Goal: Find specific page/section: Find specific page/section

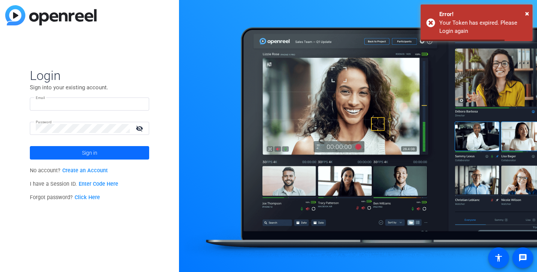
type input "audrey@ideadecanter.com"
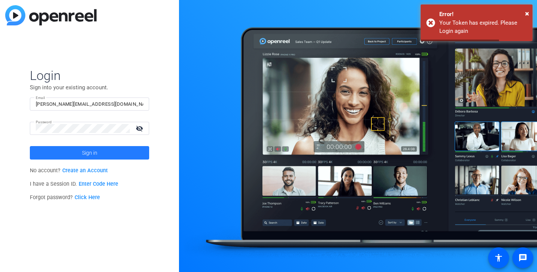
click at [94, 155] on span "Sign in" at bounding box center [89, 152] width 15 height 19
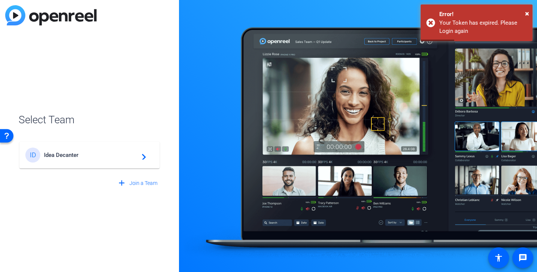
click at [102, 153] on span "Idea Decanter" at bounding box center [90, 154] width 93 height 7
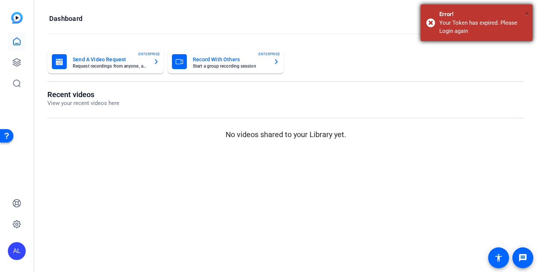
click at [527, 13] on span "×" at bounding box center [527, 13] width 4 height 9
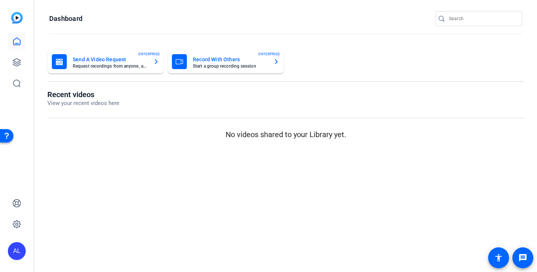
click at [474, 21] on input "Search" at bounding box center [482, 18] width 67 height 9
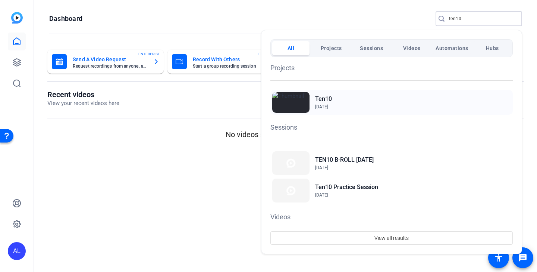
type input "ten10"
click at [322, 99] on h2 "Ten10" at bounding box center [323, 98] width 17 height 9
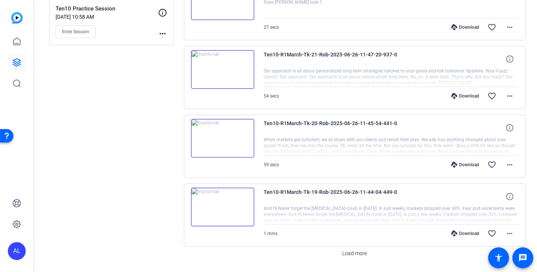
scroll to position [534, 0]
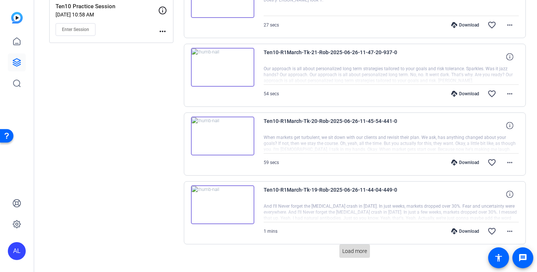
click at [361, 251] on span "Load more" at bounding box center [354, 251] width 25 height 8
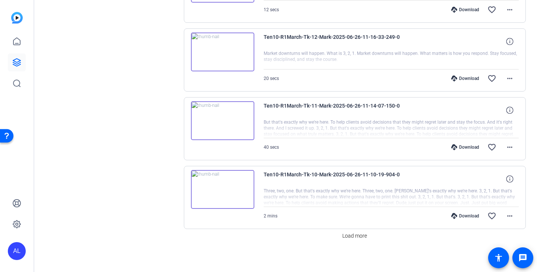
scroll to position [1240, 0]
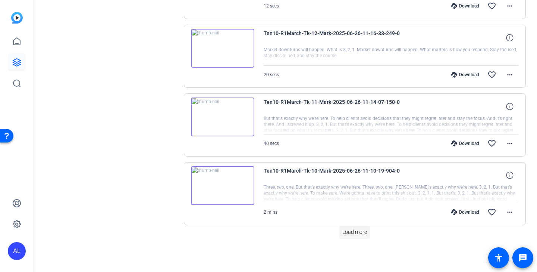
click at [362, 238] on span at bounding box center [354, 232] width 31 height 18
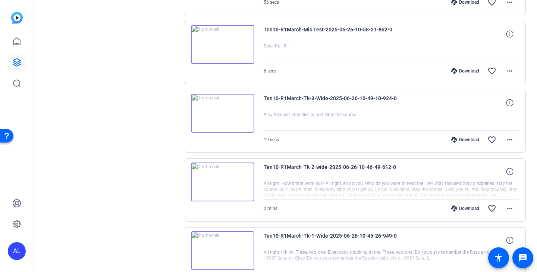
scroll to position [1881, 0]
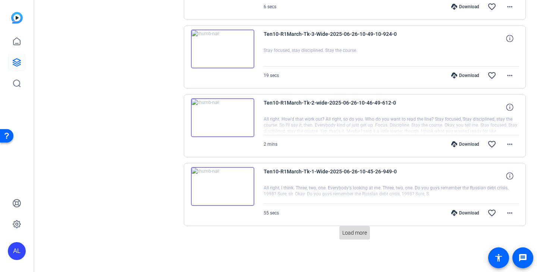
click at [355, 235] on span "Load more" at bounding box center [354, 233] width 25 height 8
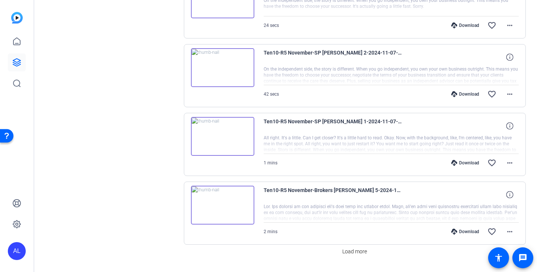
scroll to position [2612, 0]
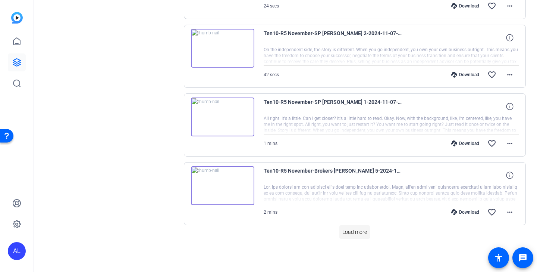
click at [360, 235] on span "Load more" at bounding box center [354, 232] width 25 height 8
click at [360, 234] on span "Load more" at bounding box center [354, 232] width 25 height 8
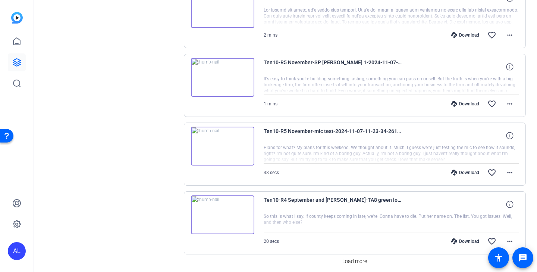
scroll to position [3985, 0]
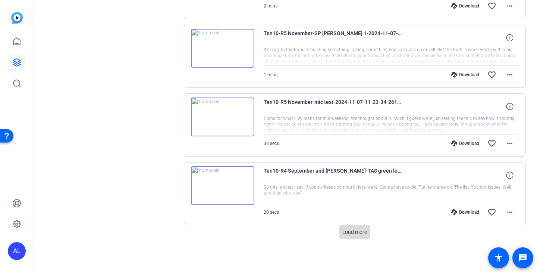
click at [364, 235] on span "Load more" at bounding box center [354, 232] width 25 height 8
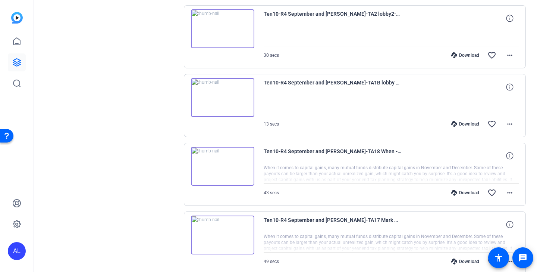
scroll to position [4671, 0]
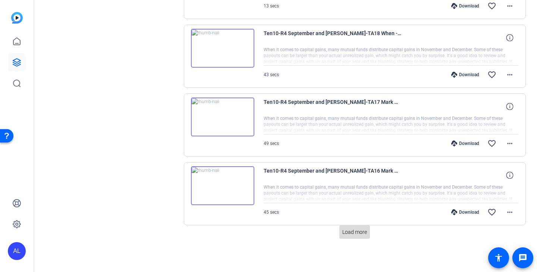
click at [360, 232] on span "Load more" at bounding box center [354, 232] width 25 height 8
click at [353, 229] on span "Load more" at bounding box center [354, 232] width 25 height 8
click at [352, 233] on span "Load more" at bounding box center [354, 232] width 25 height 8
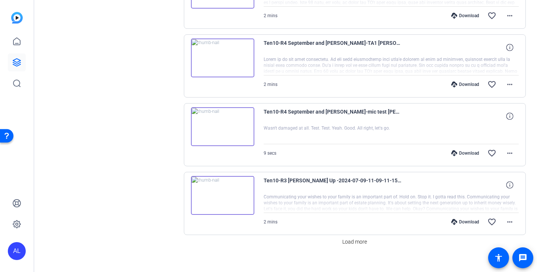
scroll to position [6729, 0]
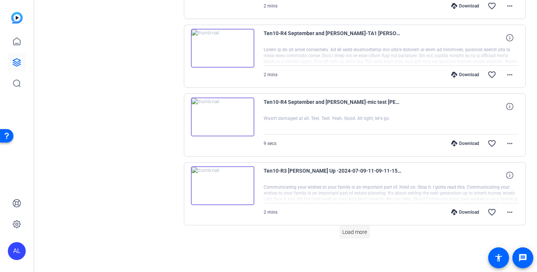
click at [353, 231] on span "Load more" at bounding box center [354, 232] width 25 height 8
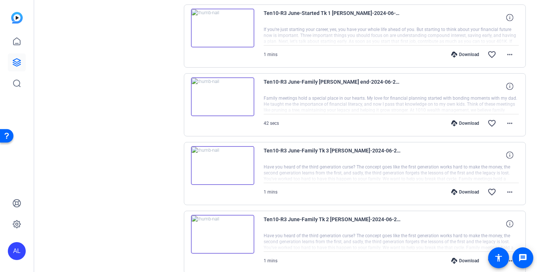
scroll to position [7416, 0]
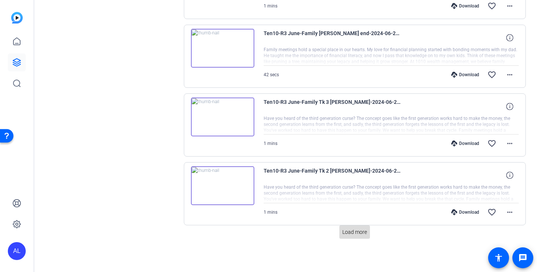
click at [365, 231] on span "Load more" at bounding box center [354, 232] width 25 height 8
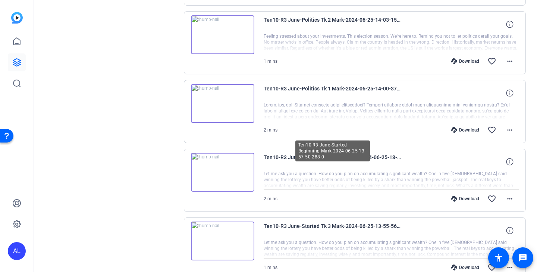
scroll to position [8102, 0]
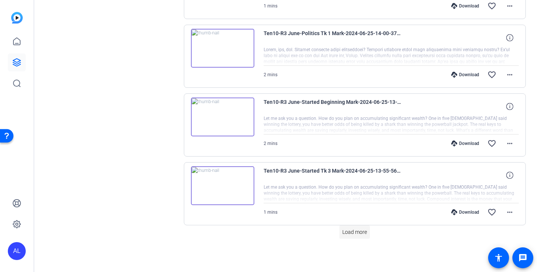
click at [355, 225] on span at bounding box center [354, 232] width 31 height 18
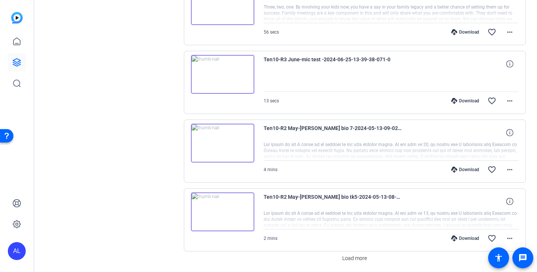
scroll to position [8788, 0]
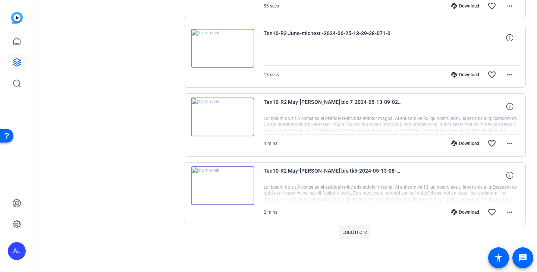
click at [364, 232] on span "Load more" at bounding box center [354, 232] width 25 height 8
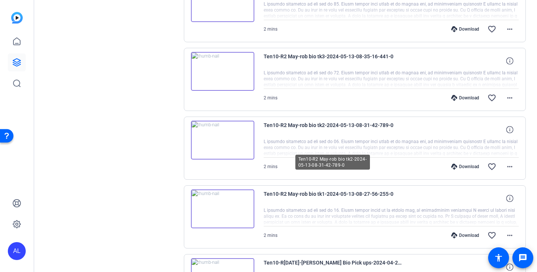
scroll to position [9474, 0]
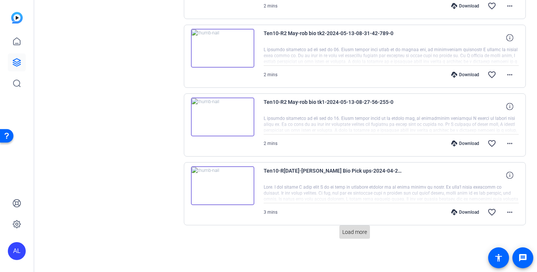
click at [358, 233] on span "Load more" at bounding box center [354, 232] width 25 height 8
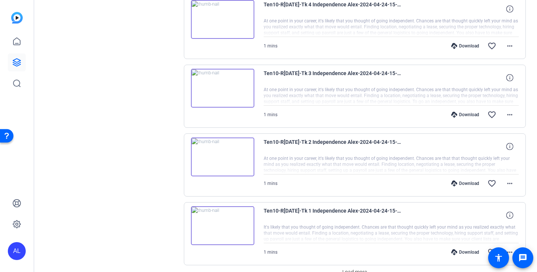
scroll to position [10160, 0]
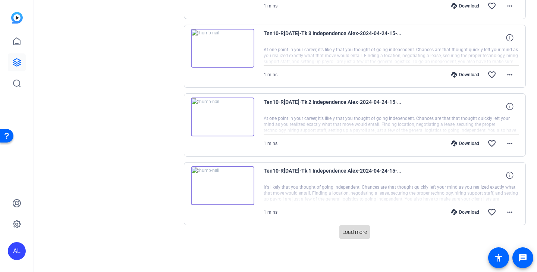
click at [358, 235] on span "Load more" at bounding box center [354, 232] width 25 height 8
click at [354, 234] on span "Load more" at bounding box center [354, 232] width 25 height 8
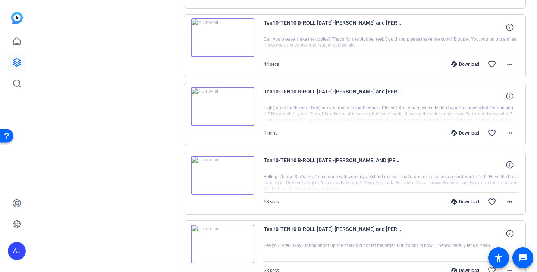
scroll to position [11533, 0]
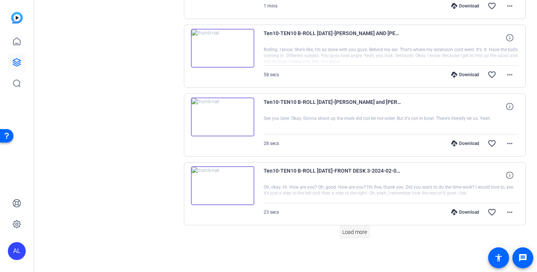
click at [354, 232] on span "Load more" at bounding box center [354, 232] width 25 height 8
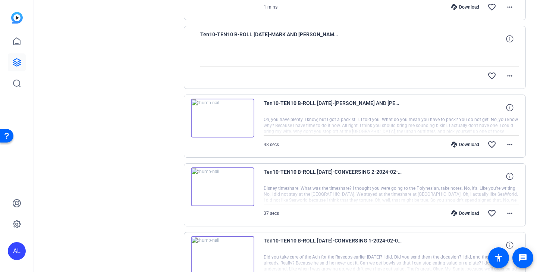
scroll to position [12163, 0]
